Goal: Find specific page/section: Find specific page/section

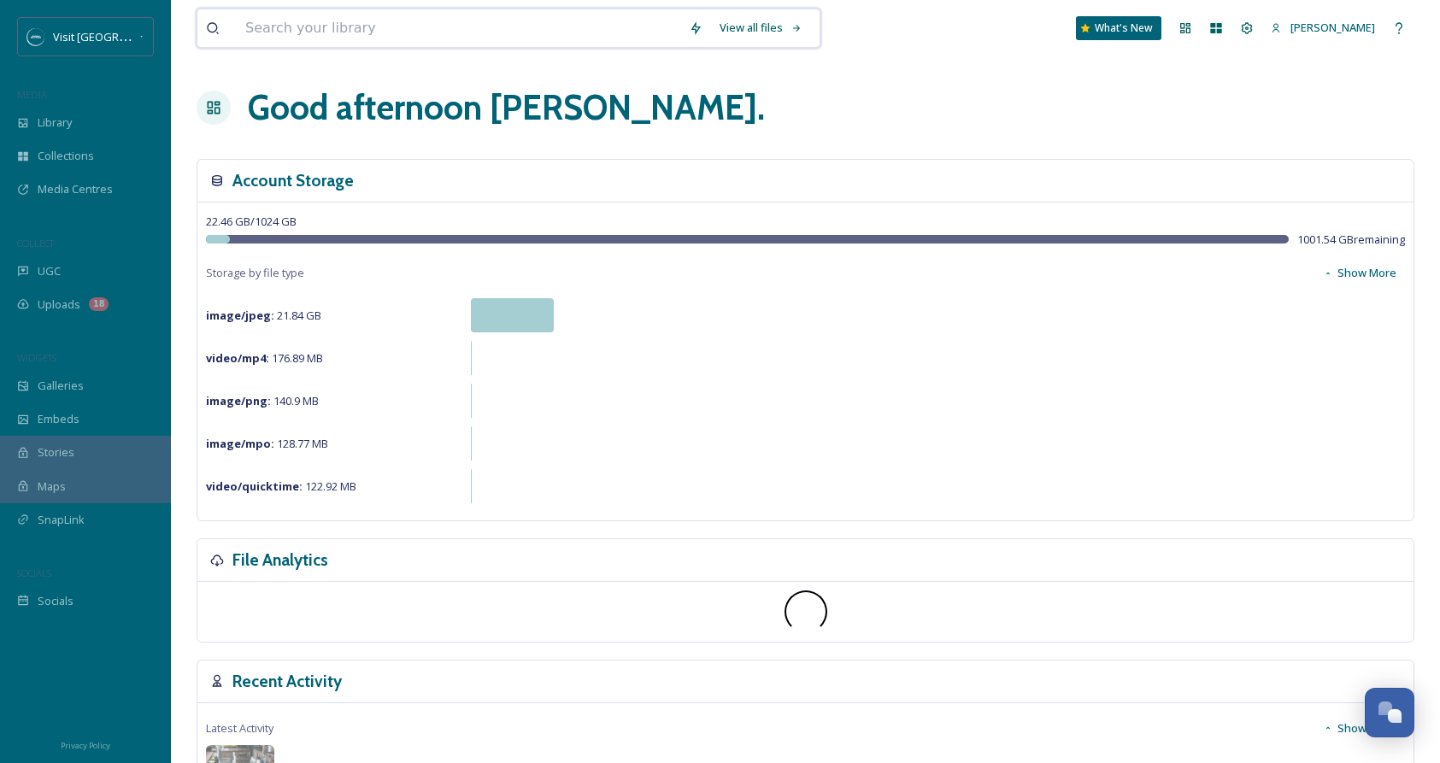
click at [339, 38] on input at bounding box center [459, 28] width 444 height 38
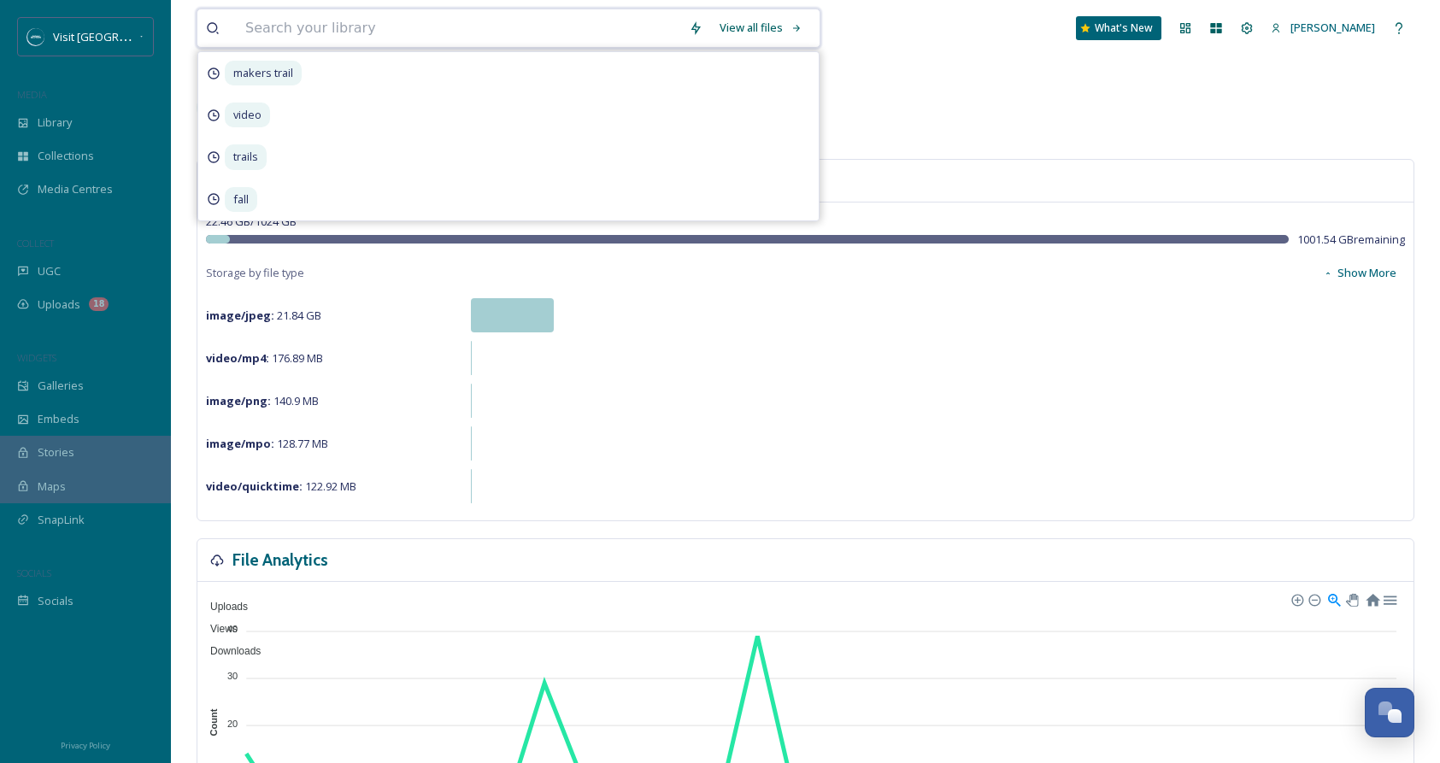
click at [324, 23] on input at bounding box center [459, 28] width 444 height 38
type input "fishing"
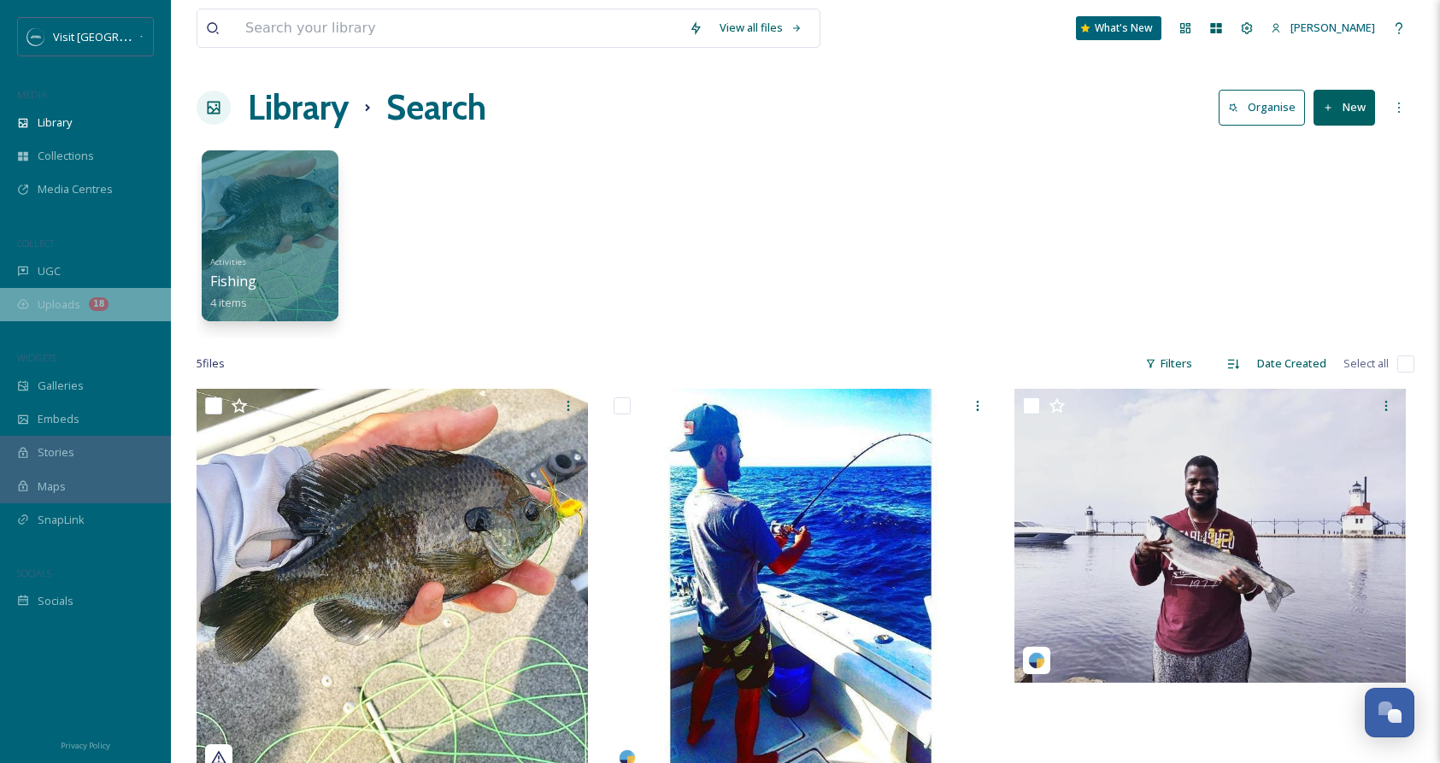
click at [119, 298] on div "Uploads 18" at bounding box center [85, 304] width 171 height 33
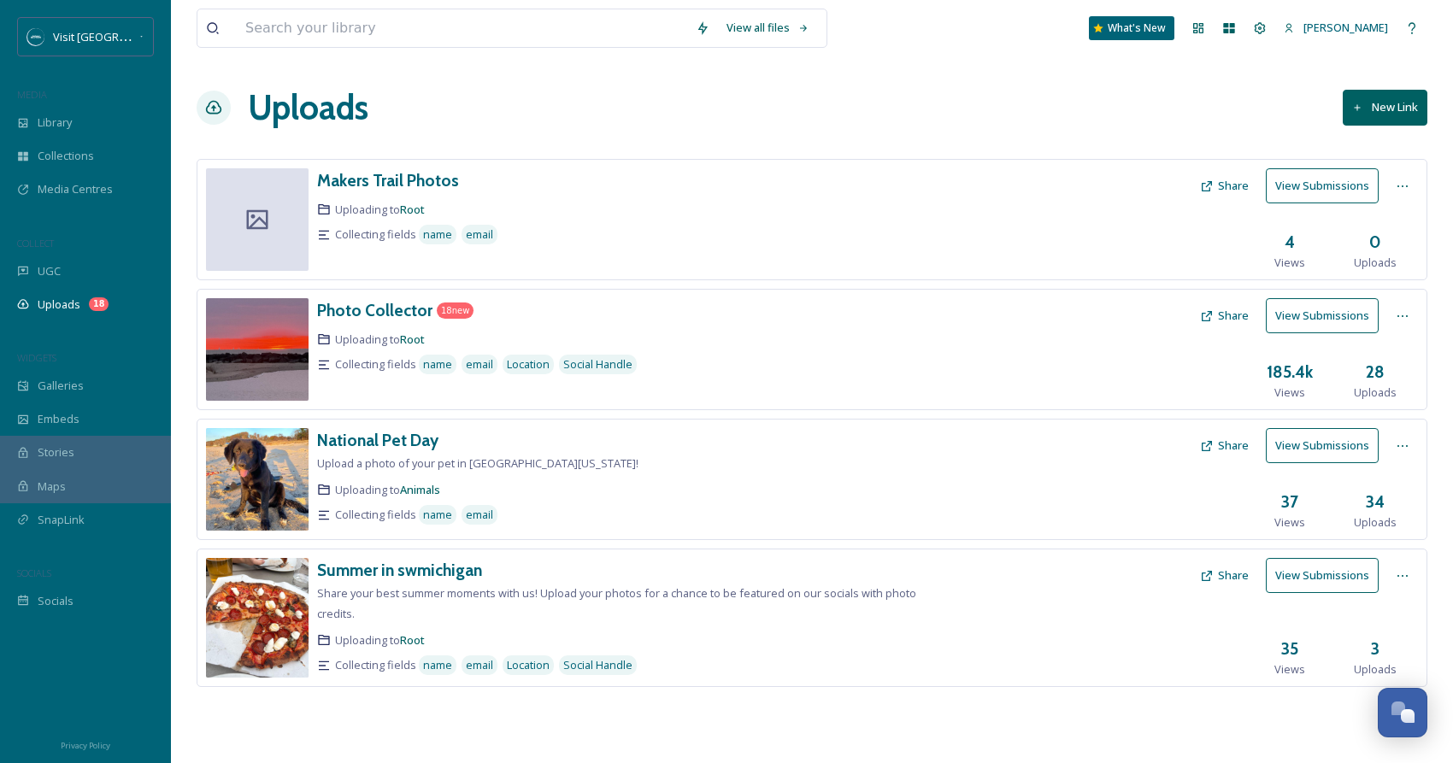
click at [577, 316] on div "Photo Collector 18 new" at bounding box center [620, 310] width 606 height 25
click at [382, 313] on h3 "Photo Collector" at bounding box center [374, 310] width 115 height 21
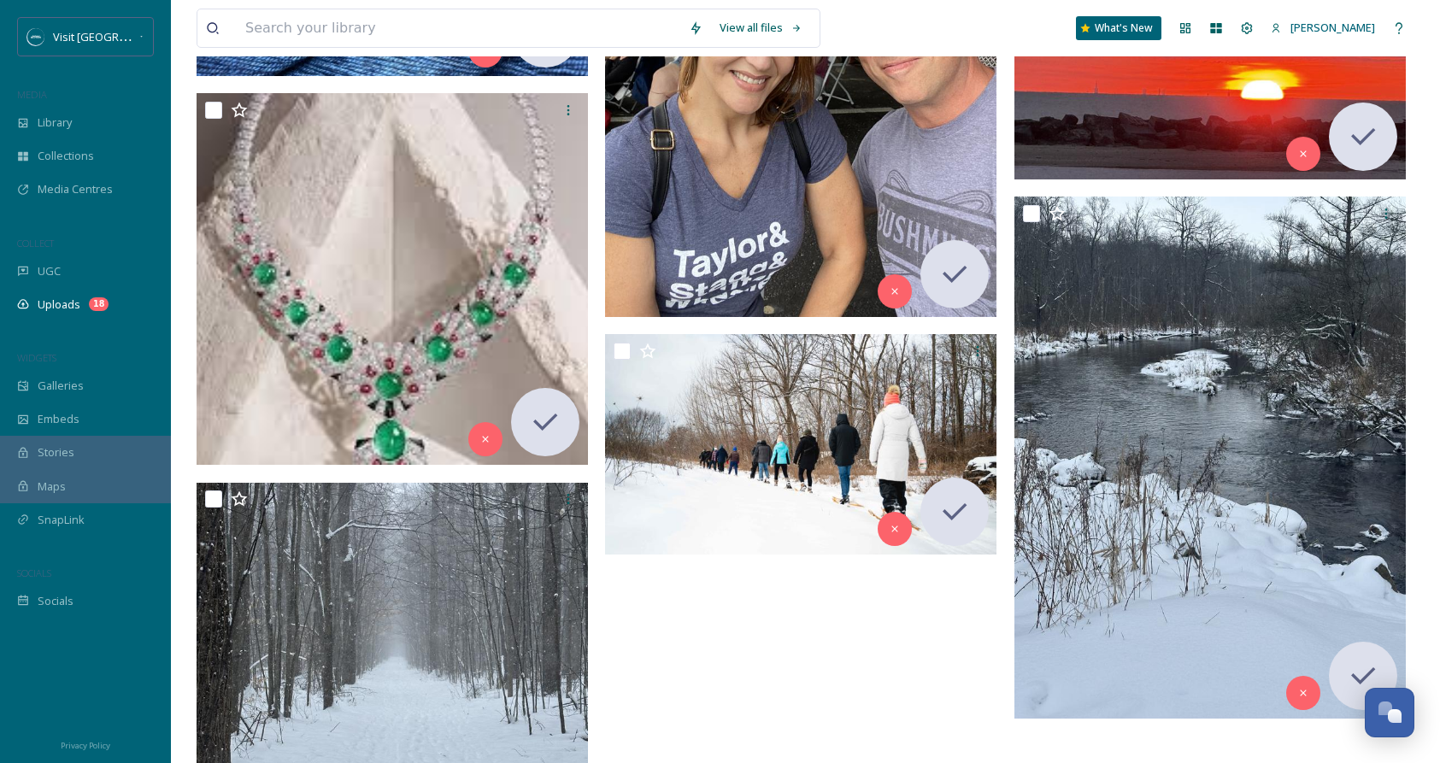
scroll to position [3606, 0]
